Goal: Feedback & Contribution: Submit feedback/report problem

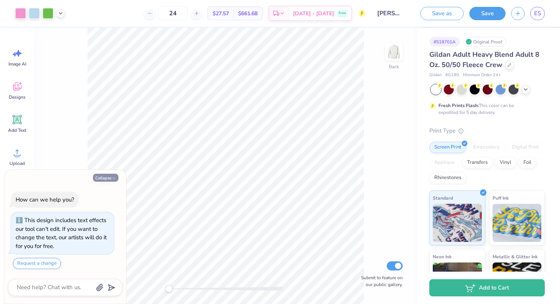
click at [110, 177] on button "Collapse" at bounding box center [106, 178] width 26 height 8
type textarea "x"
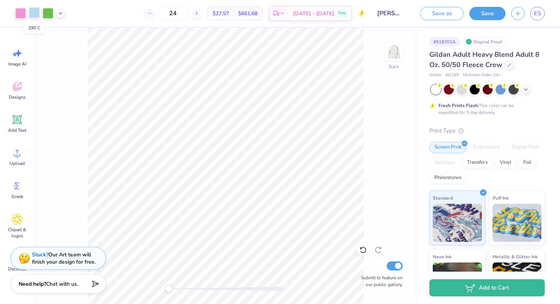
click at [37, 10] on div at bounding box center [34, 12] width 11 height 11
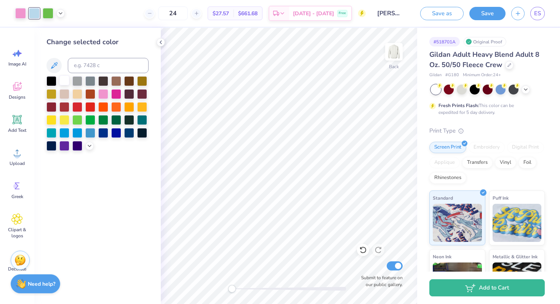
click at [65, 81] on div at bounding box center [64, 80] width 10 height 10
click at [161, 43] on icon at bounding box center [161, 42] width 6 height 6
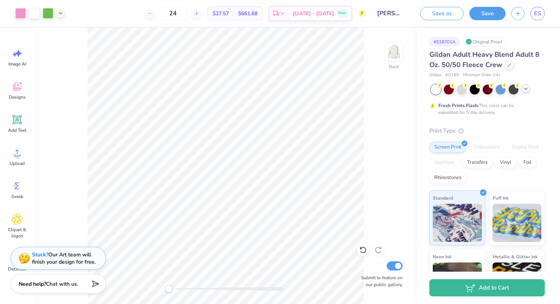
click at [527, 90] on icon at bounding box center [525, 89] width 6 height 6
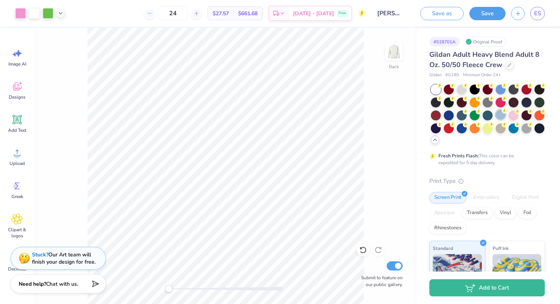
click at [505, 112] on div at bounding box center [500, 115] width 10 height 10
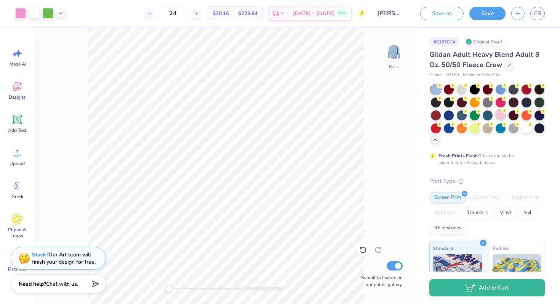
click at [505, 113] on div at bounding box center [500, 115] width 10 height 10
click at [534, 120] on div at bounding box center [539, 115] width 10 height 10
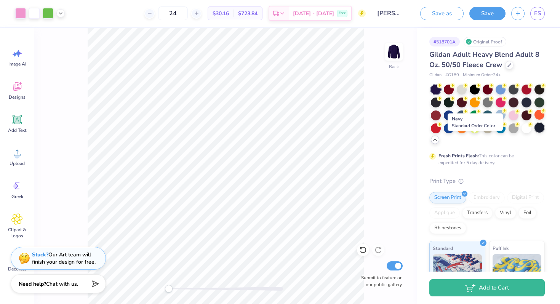
click at [534, 132] on div at bounding box center [539, 128] width 10 height 10
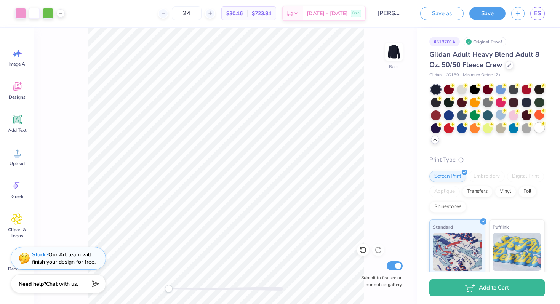
click at [534, 132] on div at bounding box center [539, 128] width 10 height 10
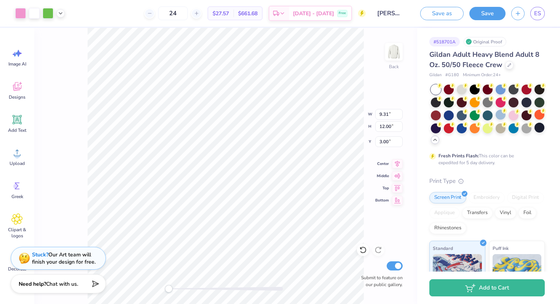
type input "1.55"
type input "11.96"
type input "15.41"
type input "1.66"
click at [376, 79] on div "Back W 11.96 11.96 " H 15.41 15.41 " Y 1.66 1.66 " Center Middle Top Bottom Sub…" at bounding box center [225, 166] width 383 height 276
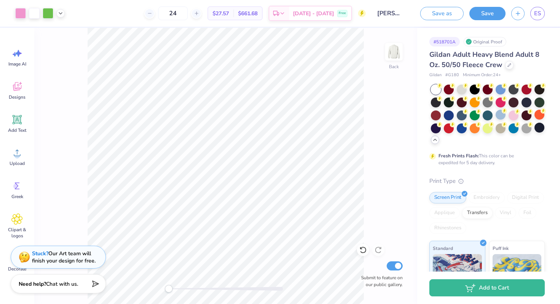
click at [40, 252] on strong "Stuck?" at bounding box center [40, 253] width 16 height 7
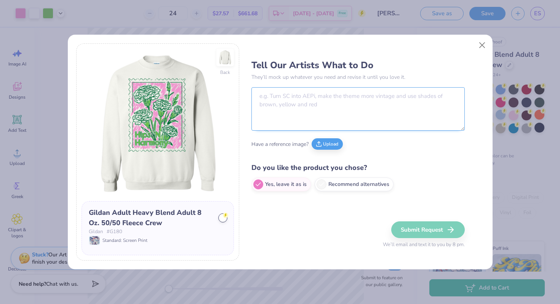
click at [322, 96] on textarea at bounding box center [357, 108] width 213 height 43
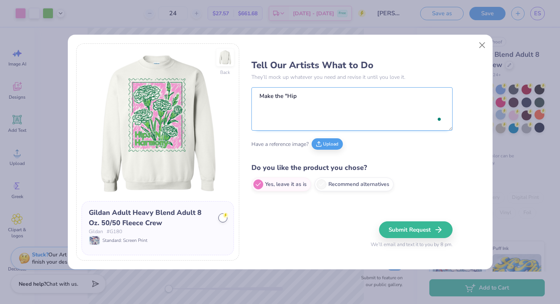
click at [306, 102] on textarea "Make the "Hip" at bounding box center [351, 108] width 201 height 43
type textarea "Make the "Hips 'N Harmony" a different color."
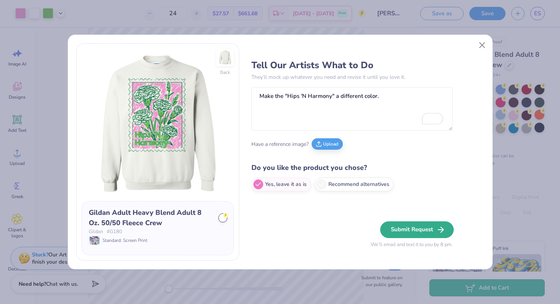
click at [410, 228] on button "Submit Request" at bounding box center [416, 229] width 73 height 17
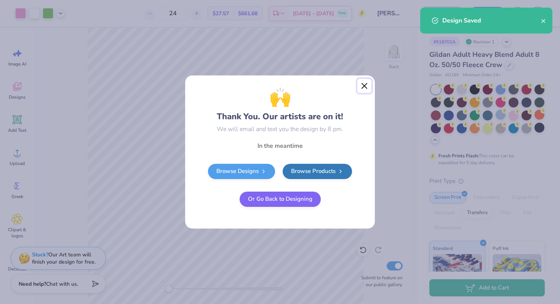
click at [358, 87] on button "Close" at bounding box center [364, 86] width 14 height 14
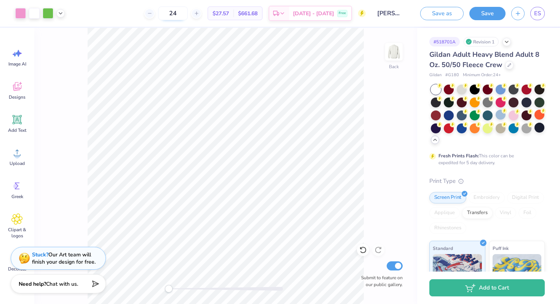
click at [188, 14] on input "24" at bounding box center [173, 13] width 30 height 14
type input "2"
type input "32"
click at [497, 11] on button "Save" at bounding box center [487, 12] width 36 height 13
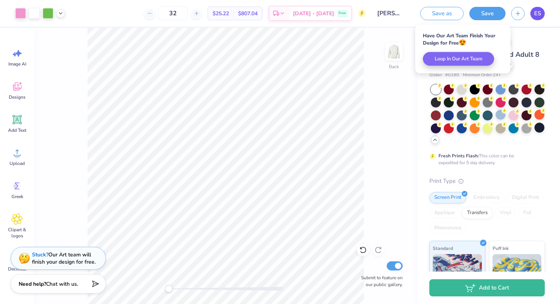
click at [536, 15] on span "ES" at bounding box center [537, 13] width 7 height 9
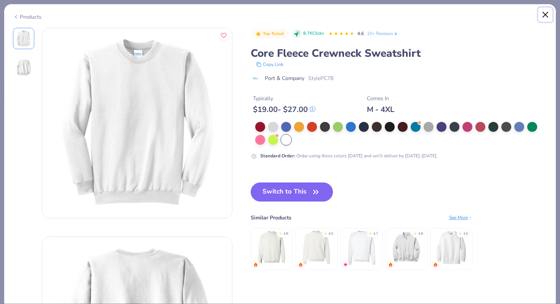
click at [545, 16] on button "Close" at bounding box center [545, 15] width 14 height 14
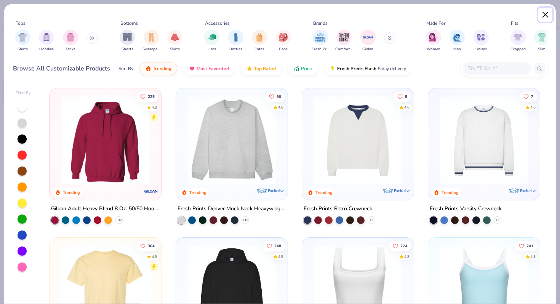
click at [545, 16] on button "Close" at bounding box center [545, 15] width 14 height 14
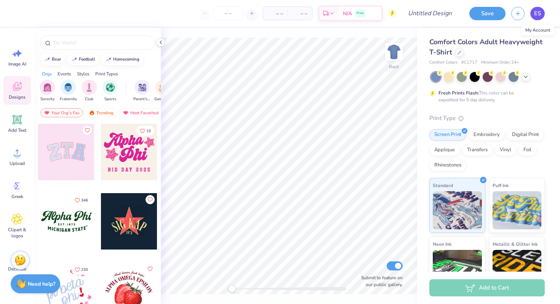
click at [535, 13] on span "ES" at bounding box center [537, 13] width 7 height 9
